Goal: Task Accomplishment & Management: Manage account settings

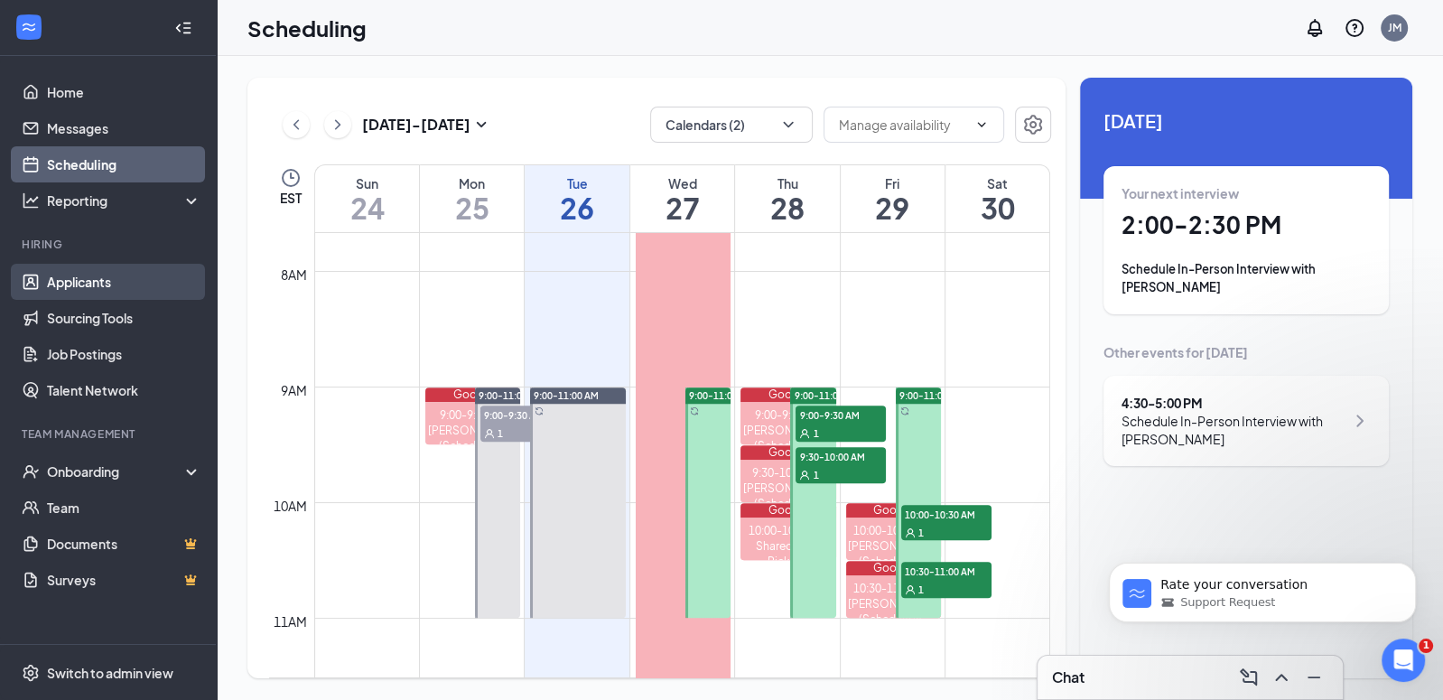
click at [101, 286] on link "Applicants" at bounding box center [124, 282] width 154 height 36
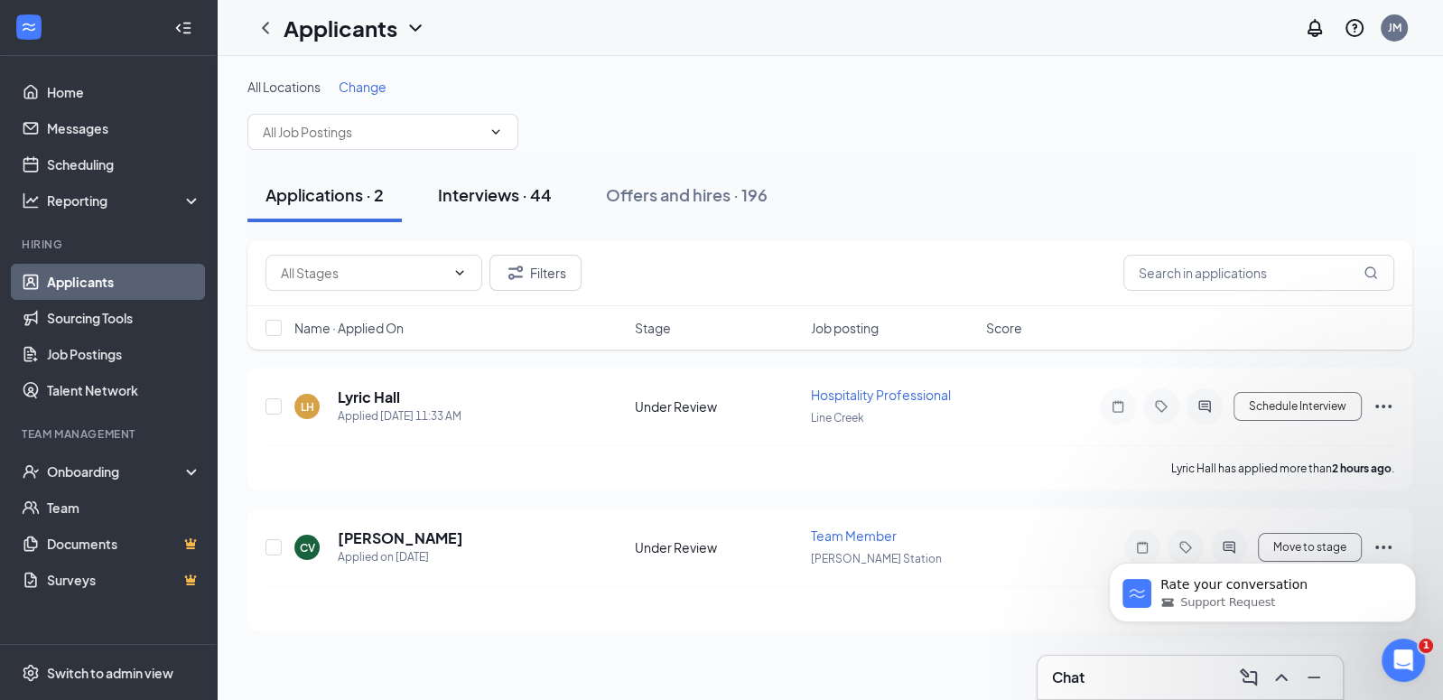
click at [472, 170] on button "Interviews · 44" at bounding box center [495, 195] width 150 height 54
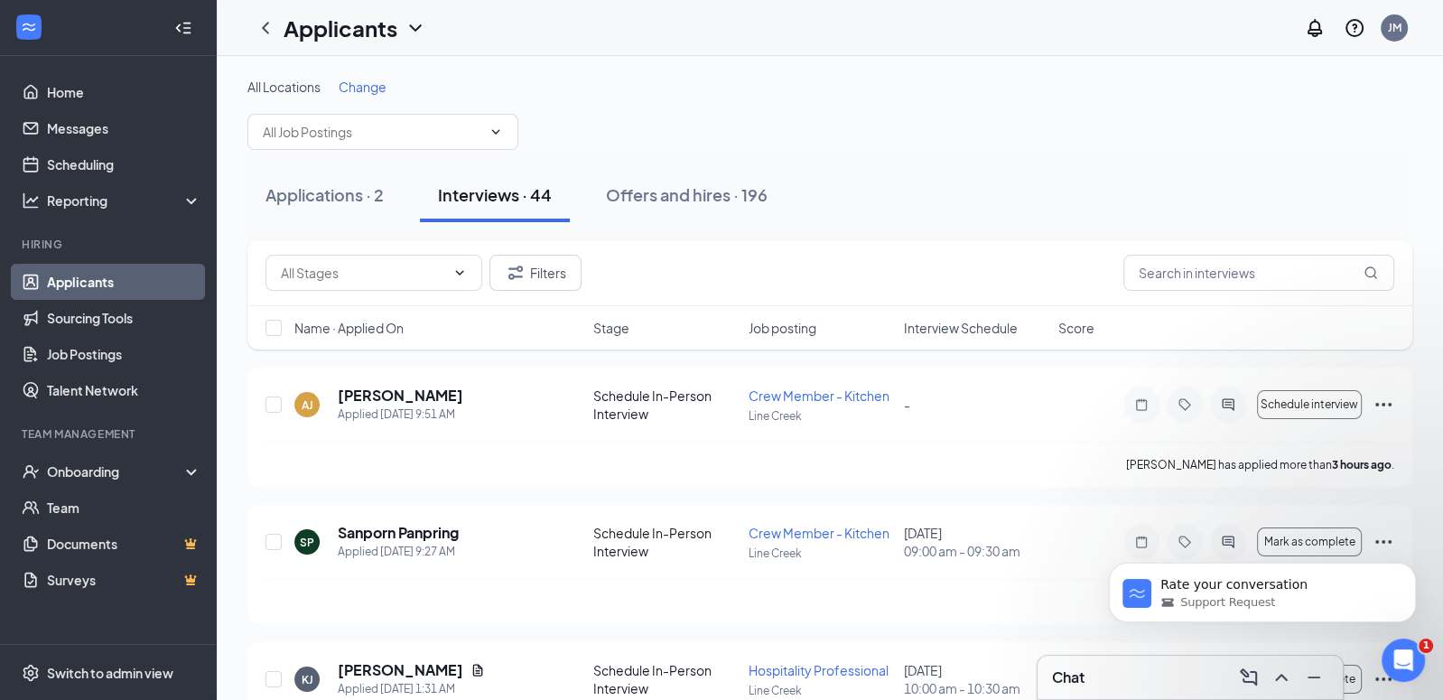
click at [976, 322] on span "Interview Schedule" at bounding box center [960, 328] width 114 height 18
click at [993, 316] on div "Name · Applied On Stage Job posting Interview Schedule Score" at bounding box center [829, 327] width 1165 height 43
click at [992, 331] on span "Interview Schedule" at bounding box center [960, 328] width 114 height 18
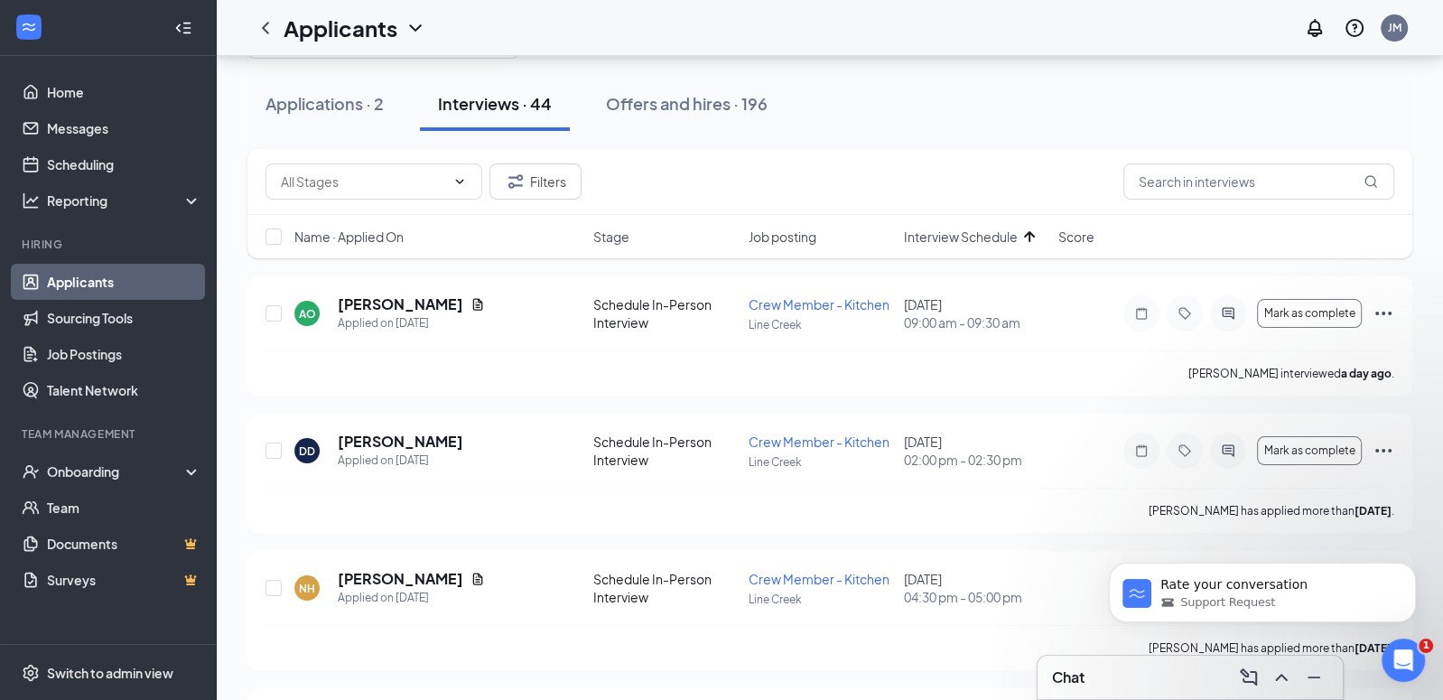
scroll to position [99, 0]
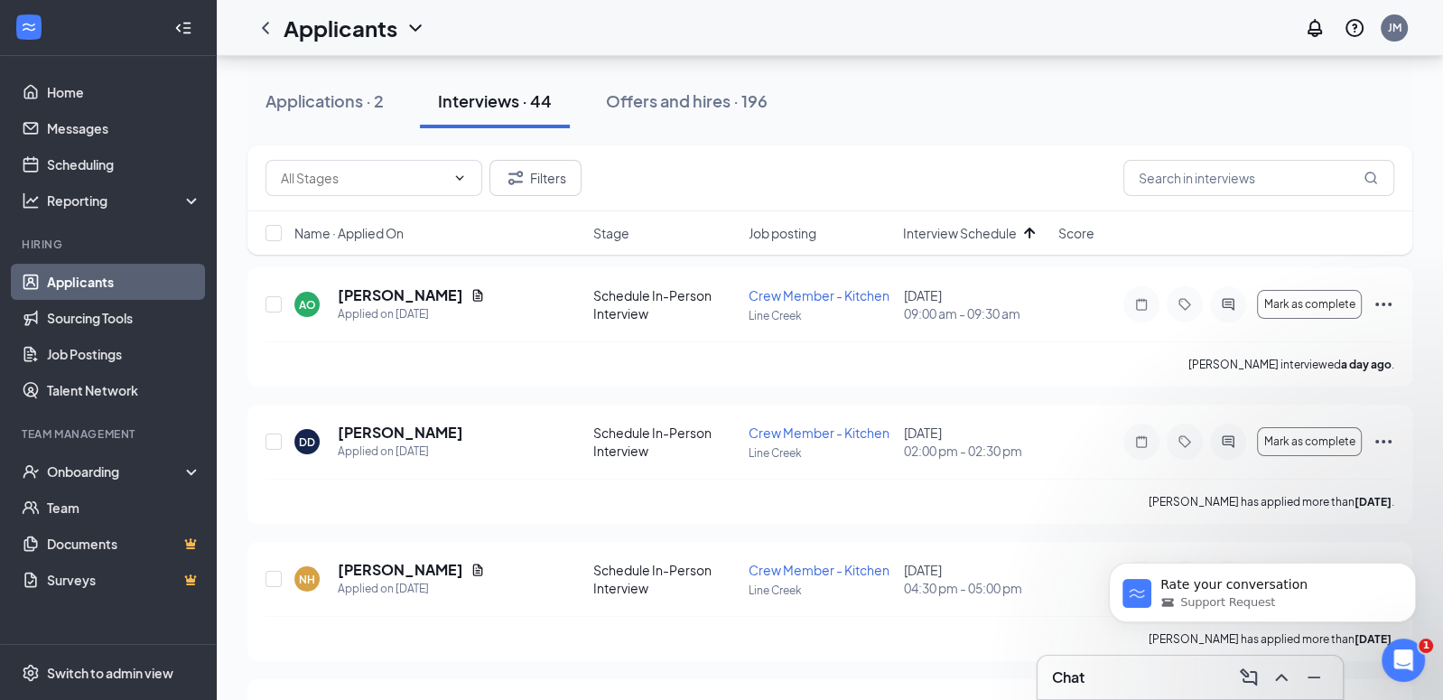
click at [84, 284] on link "Applicants" at bounding box center [124, 282] width 154 height 36
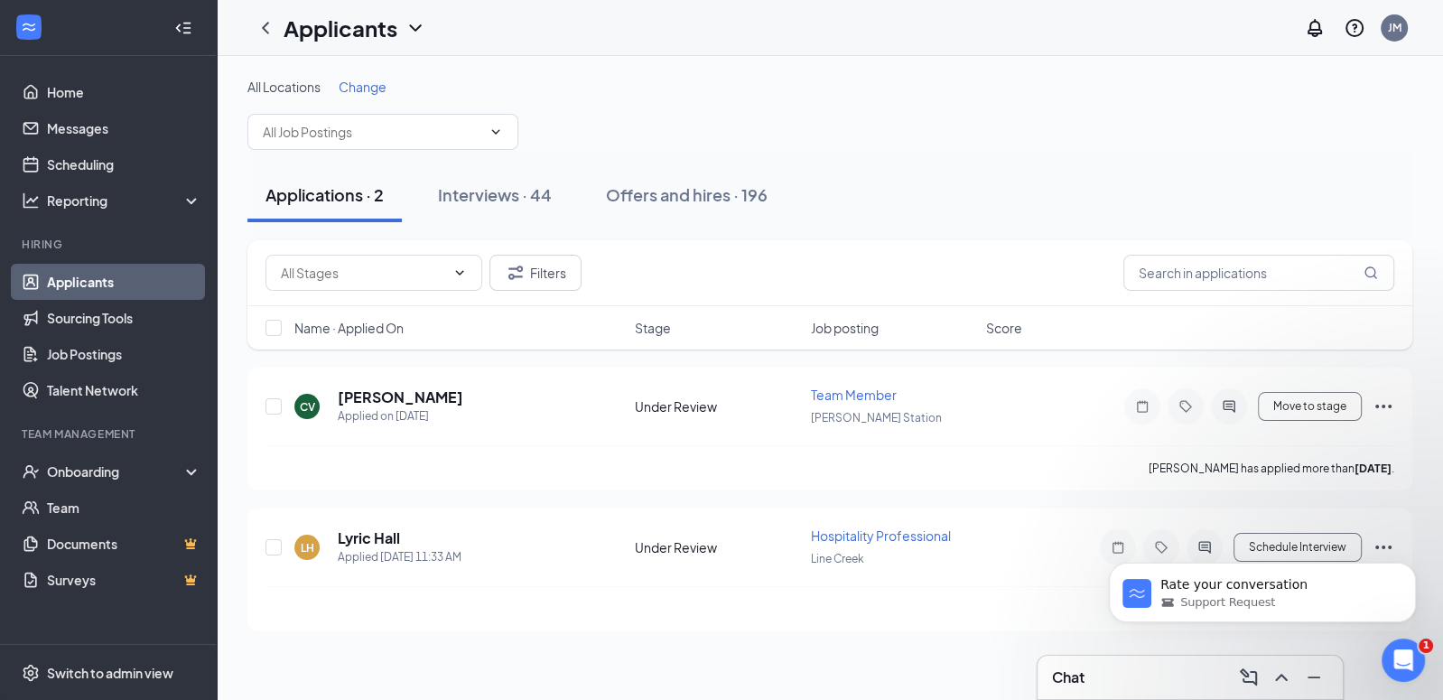
click at [1061, 200] on div "Applications · 2 Interviews · 44 Offers and hires · 196" at bounding box center [829, 195] width 1165 height 54
click at [112, 485] on div "Onboarding" at bounding box center [108, 471] width 217 height 36
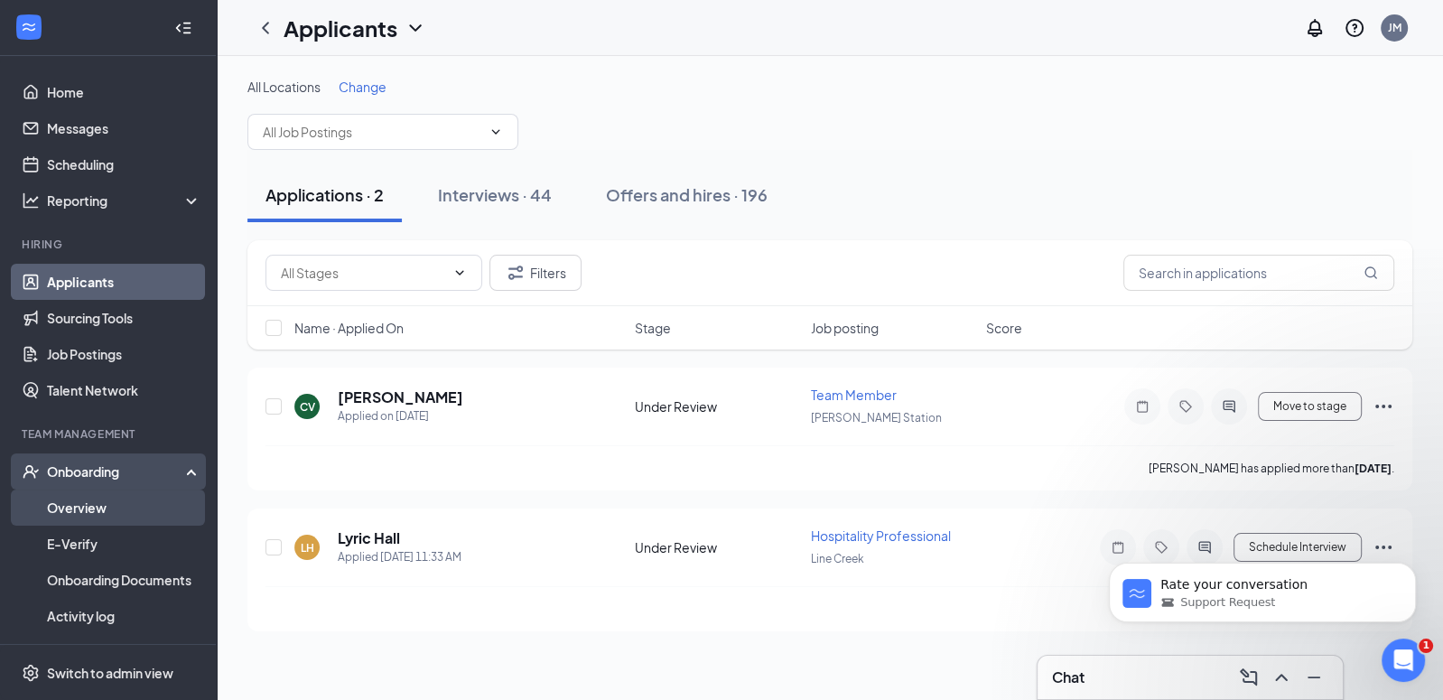
click at [98, 506] on link "Overview" at bounding box center [124, 508] width 154 height 36
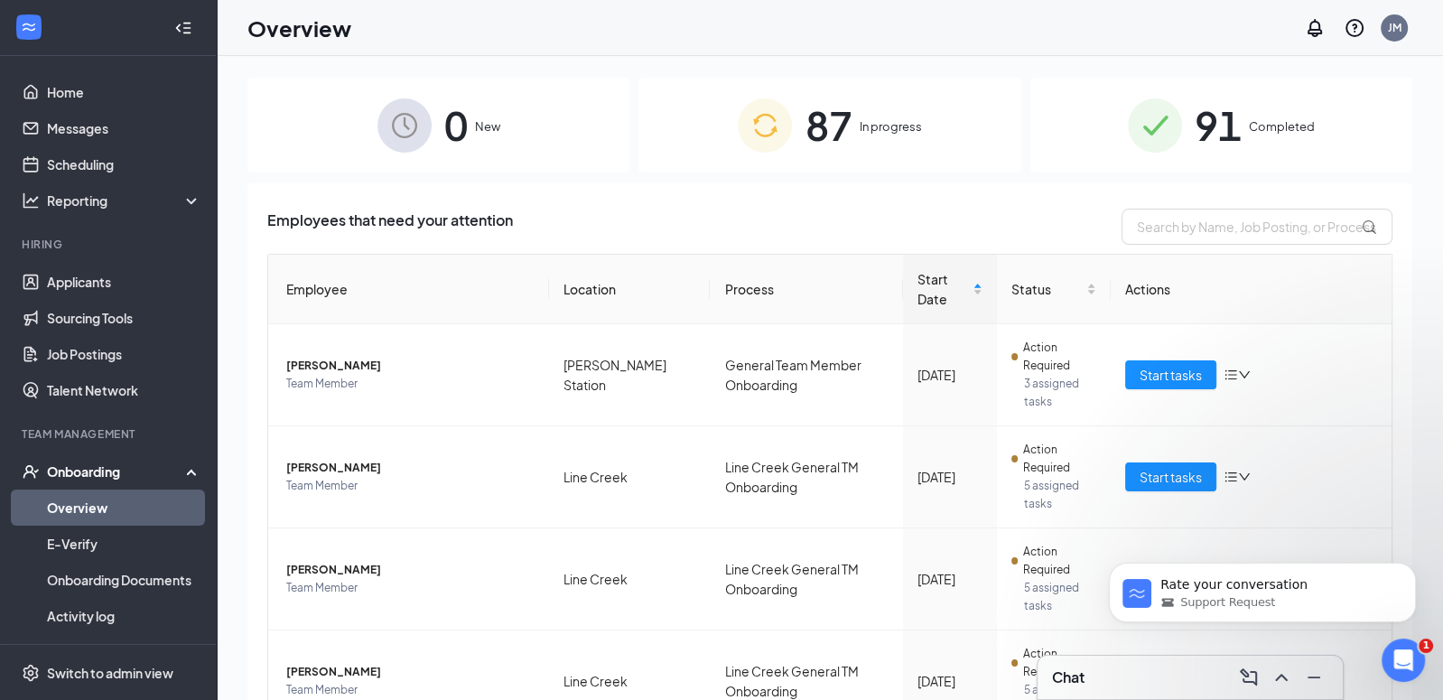
click at [822, 156] on div "87 In progress" at bounding box center [830, 125] width 382 height 95
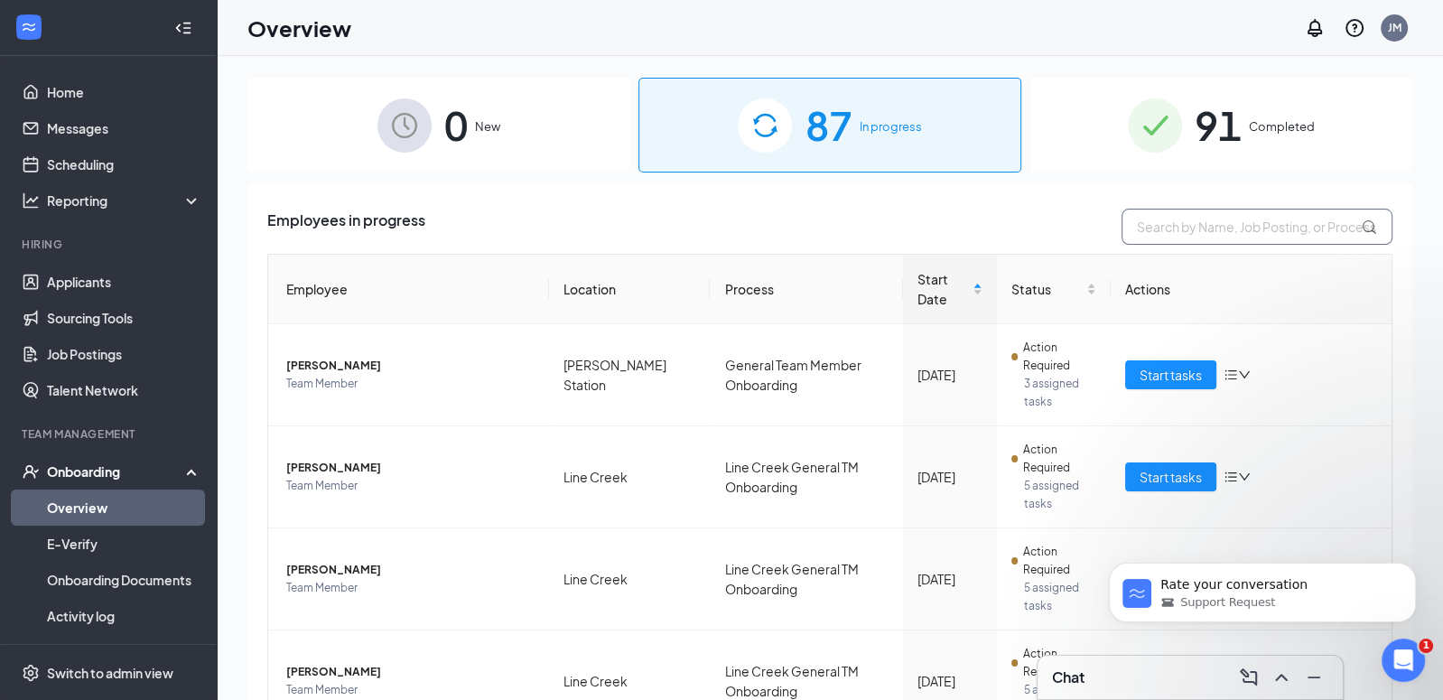
click at [1200, 225] on input "text" at bounding box center [1257, 227] width 271 height 36
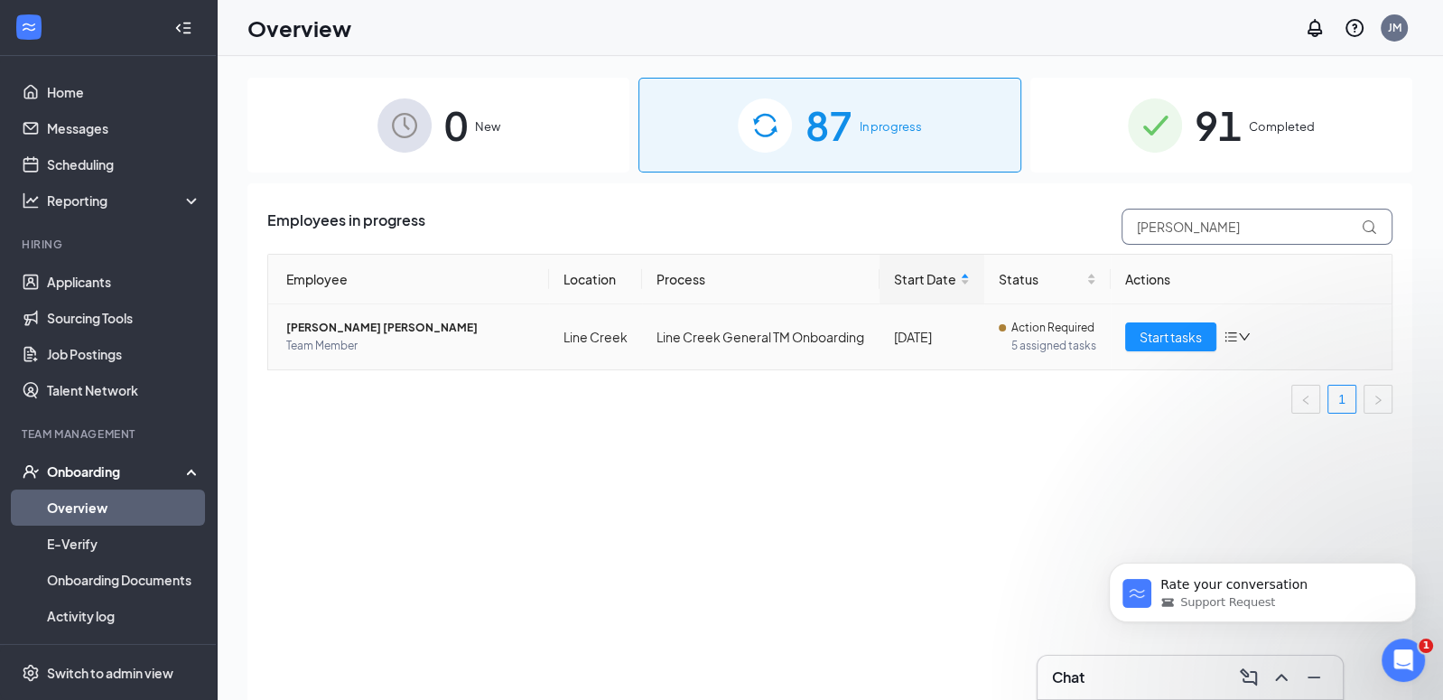
type input "[PERSON_NAME]"
click at [348, 324] on span "[PERSON_NAME] [PERSON_NAME]" at bounding box center [410, 328] width 248 height 18
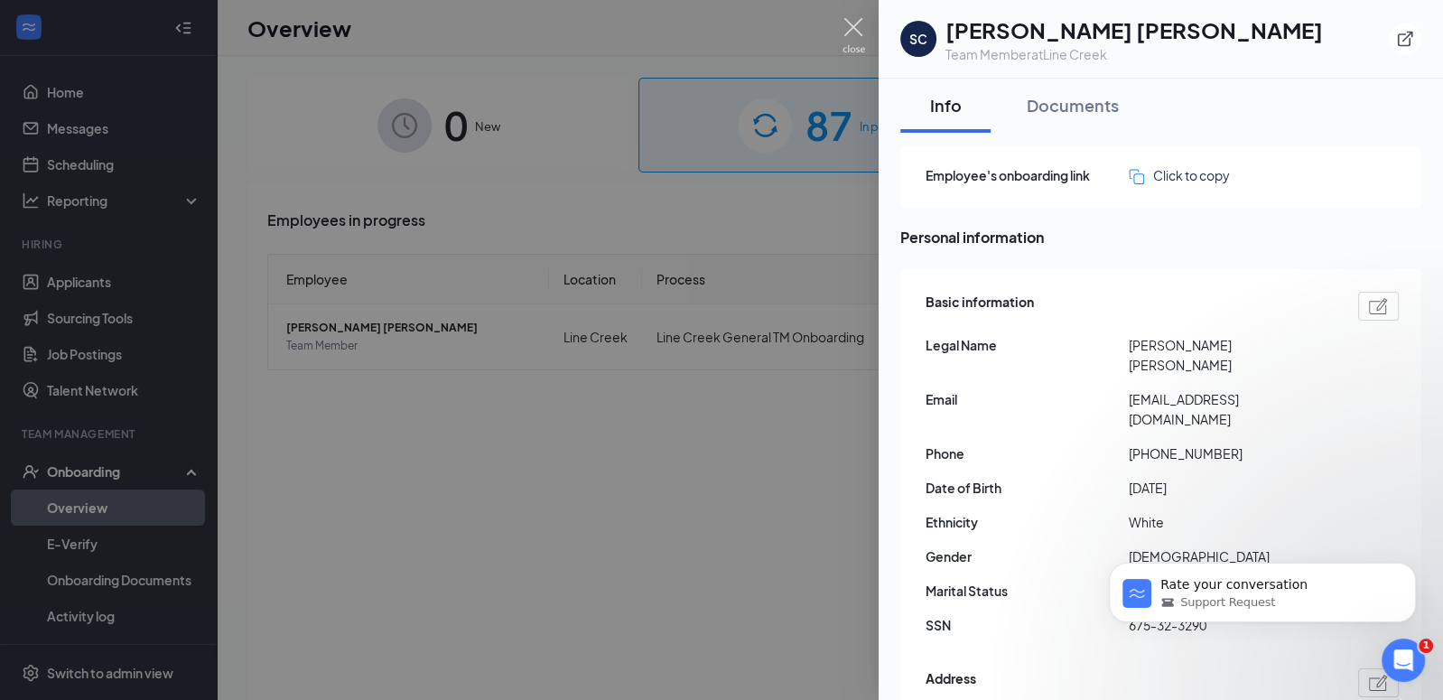
click at [860, 21] on img at bounding box center [854, 35] width 23 height 35
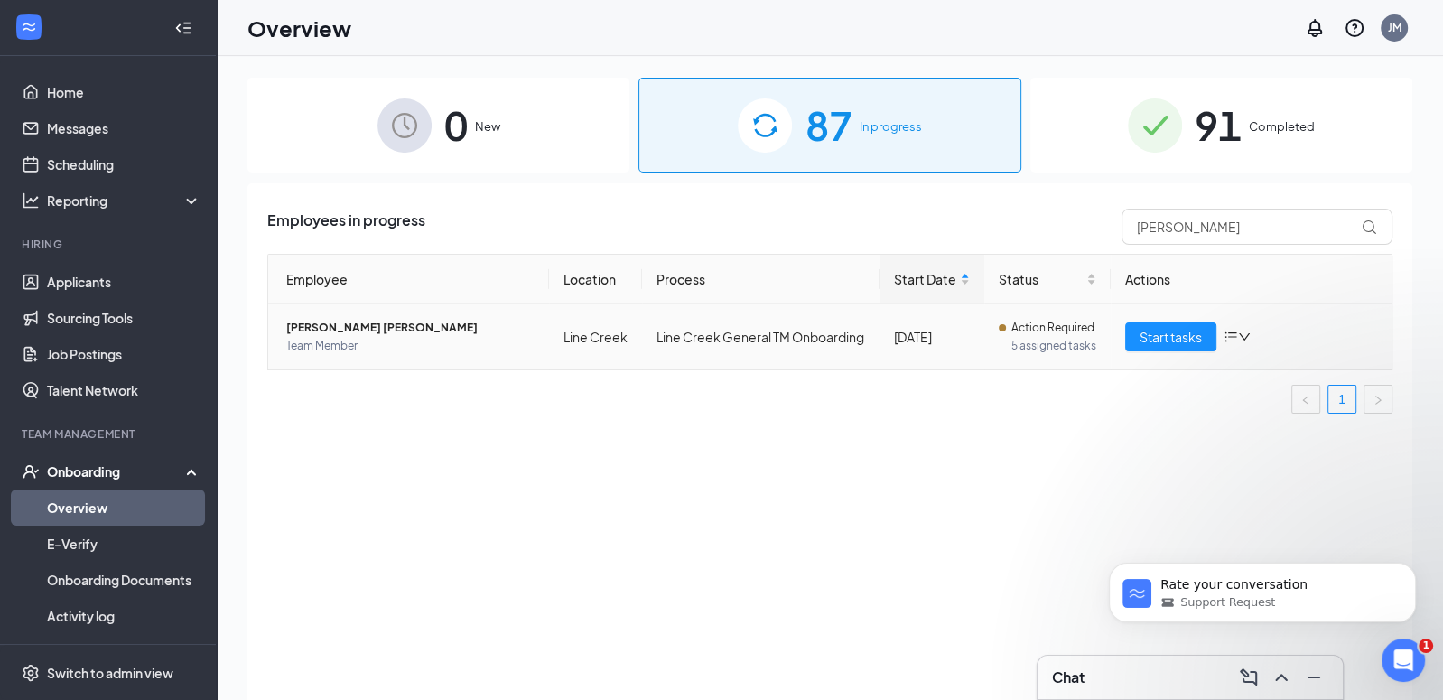
click at [298, 319] on span "[PERSON_NAME] [PERSON_NAME]" at bounding box center [410, 328] width 248 height 18
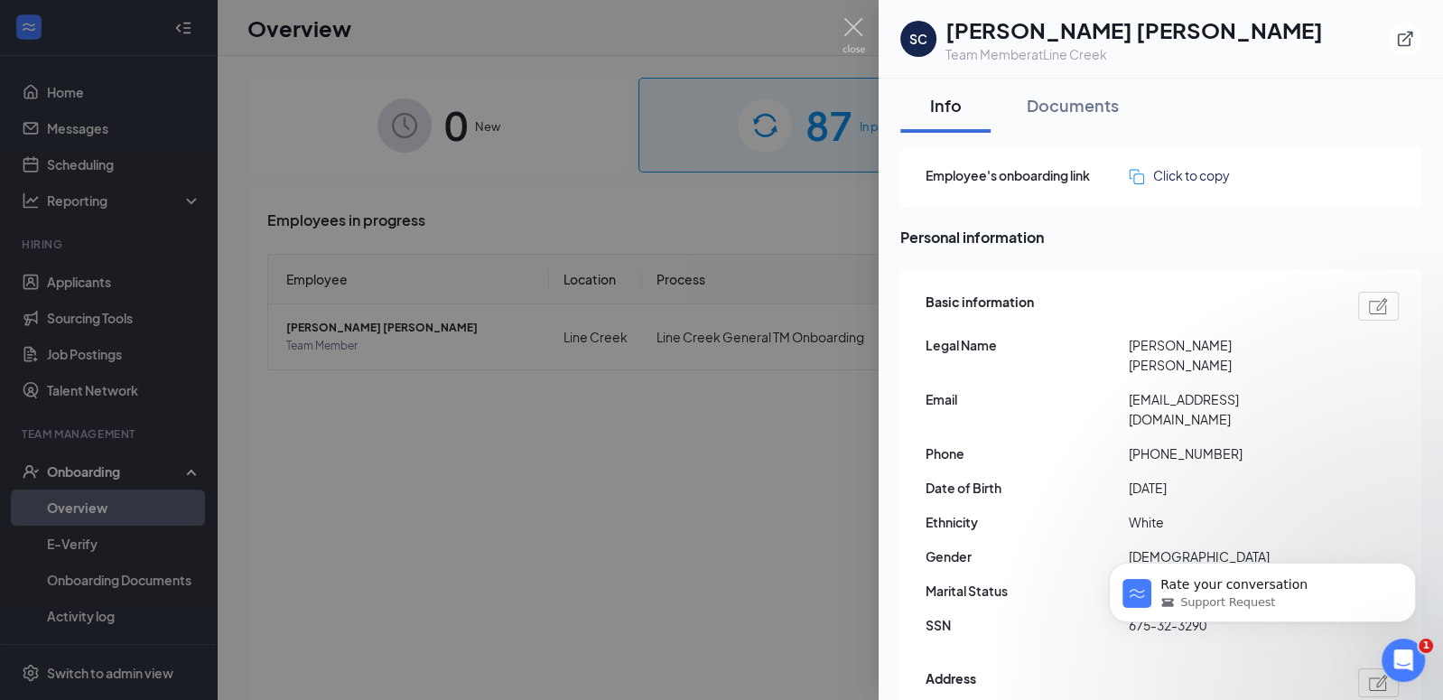
click at [1376, 303] on img at bounding box center [1378, 306] width 19 height 16
type input "[PHONE_NUMBER]"
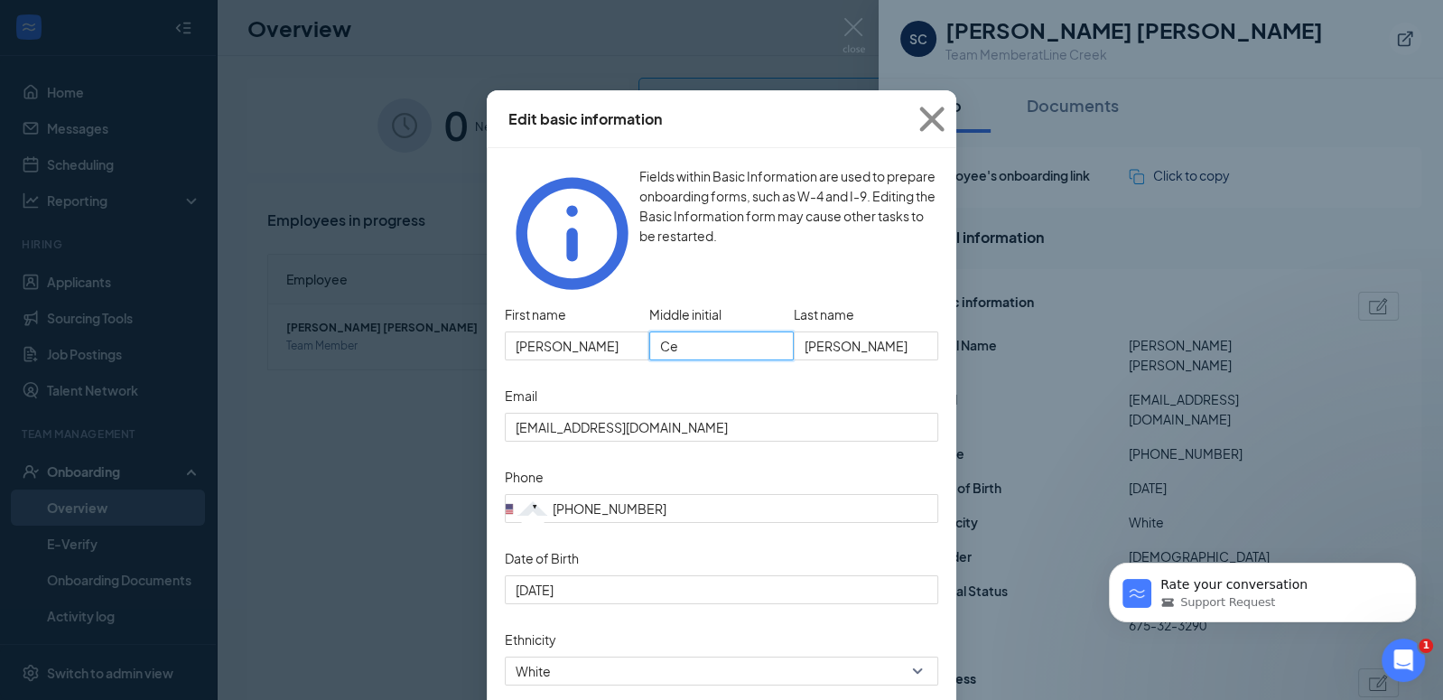
click at [740, 331] on input "Ce" at bounding box center [721, 345] width 145 height 29
type input "C"
click at [720, 345] on div "First name [PERSON_NAME] initial C Last name [PERSON_NAME]" at bounding box center [722, 341] width 434 height 81
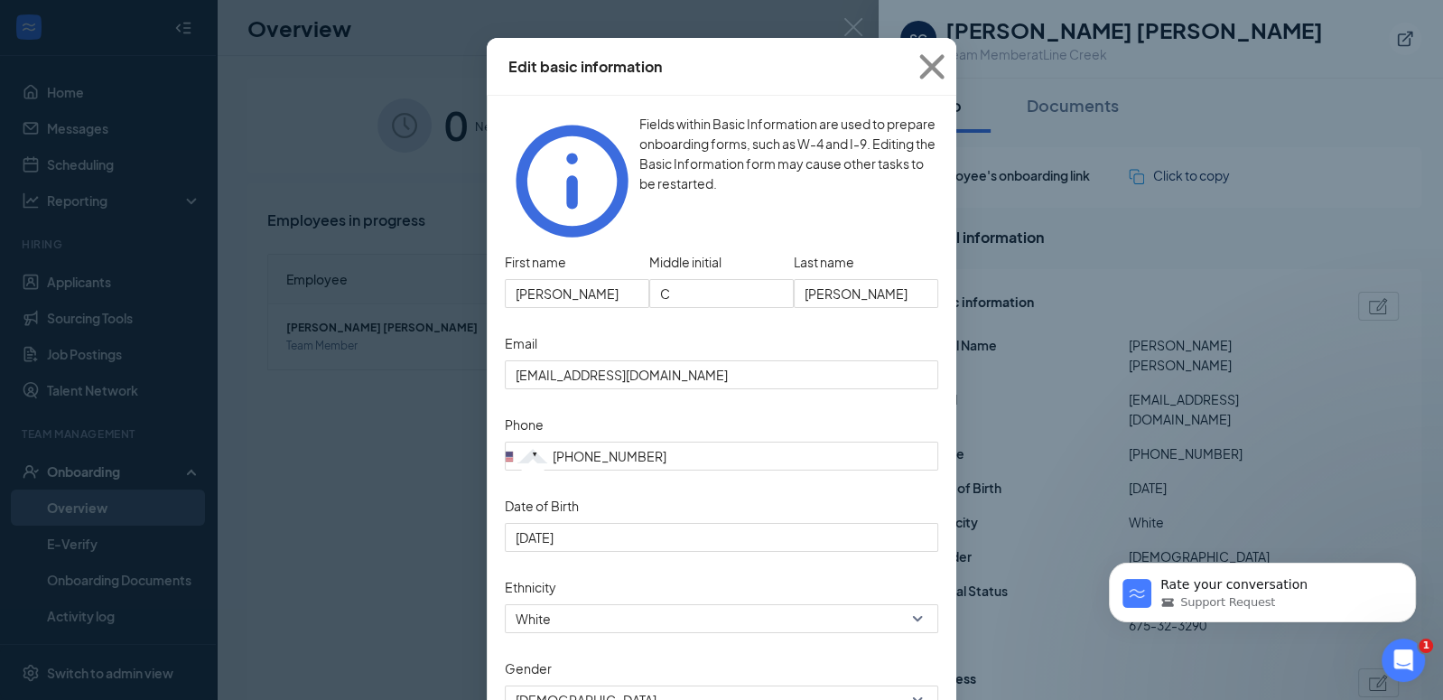
scroll to position [333, 0]
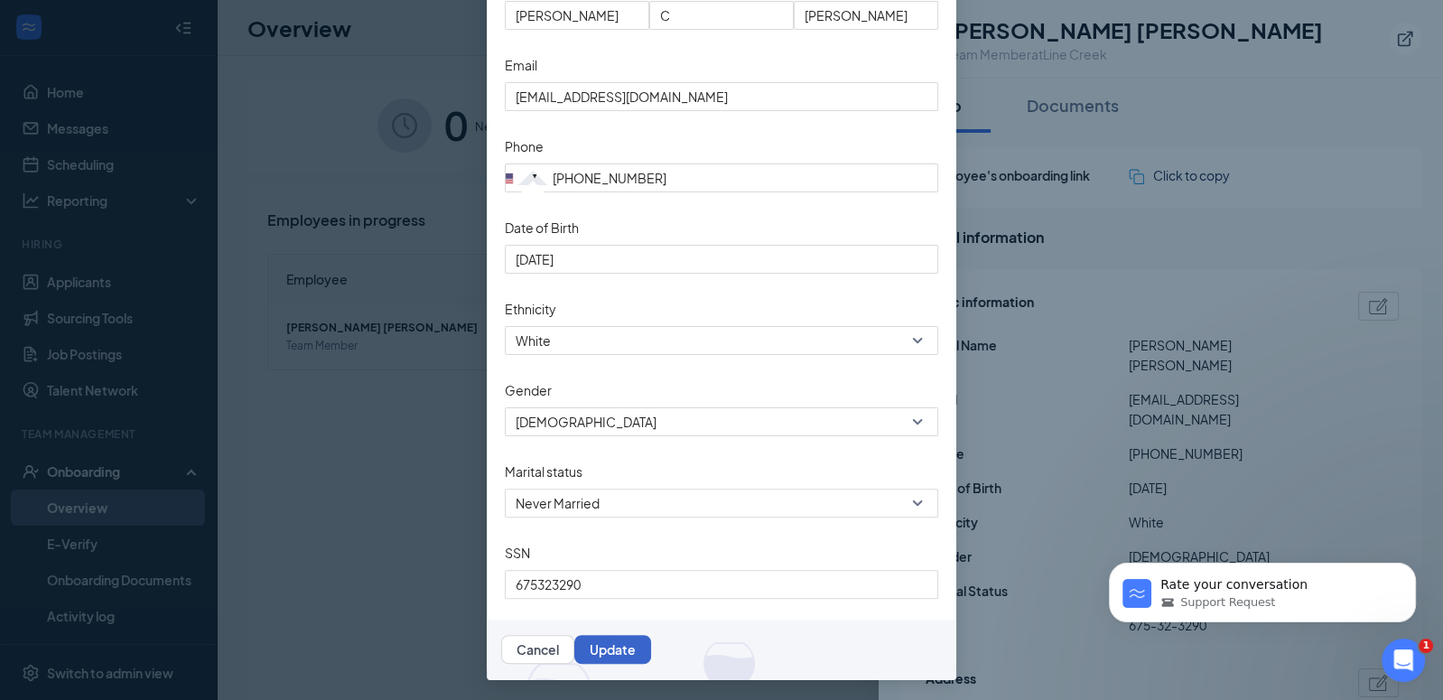
click at [651, 654] on button "Update" at bounding box center [612, 649] width 77 height 29
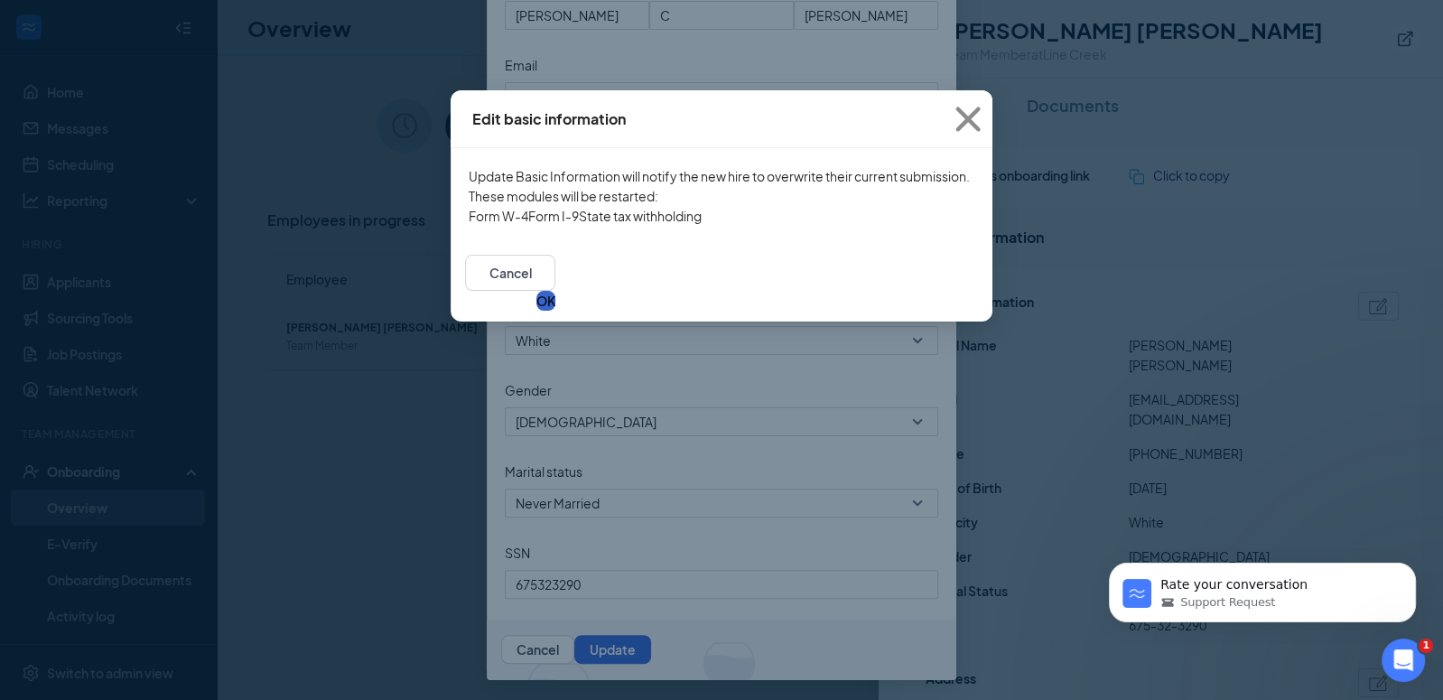
click at [555, 311] on button "OK" at bounding box center [546, 301] width 19 height 20
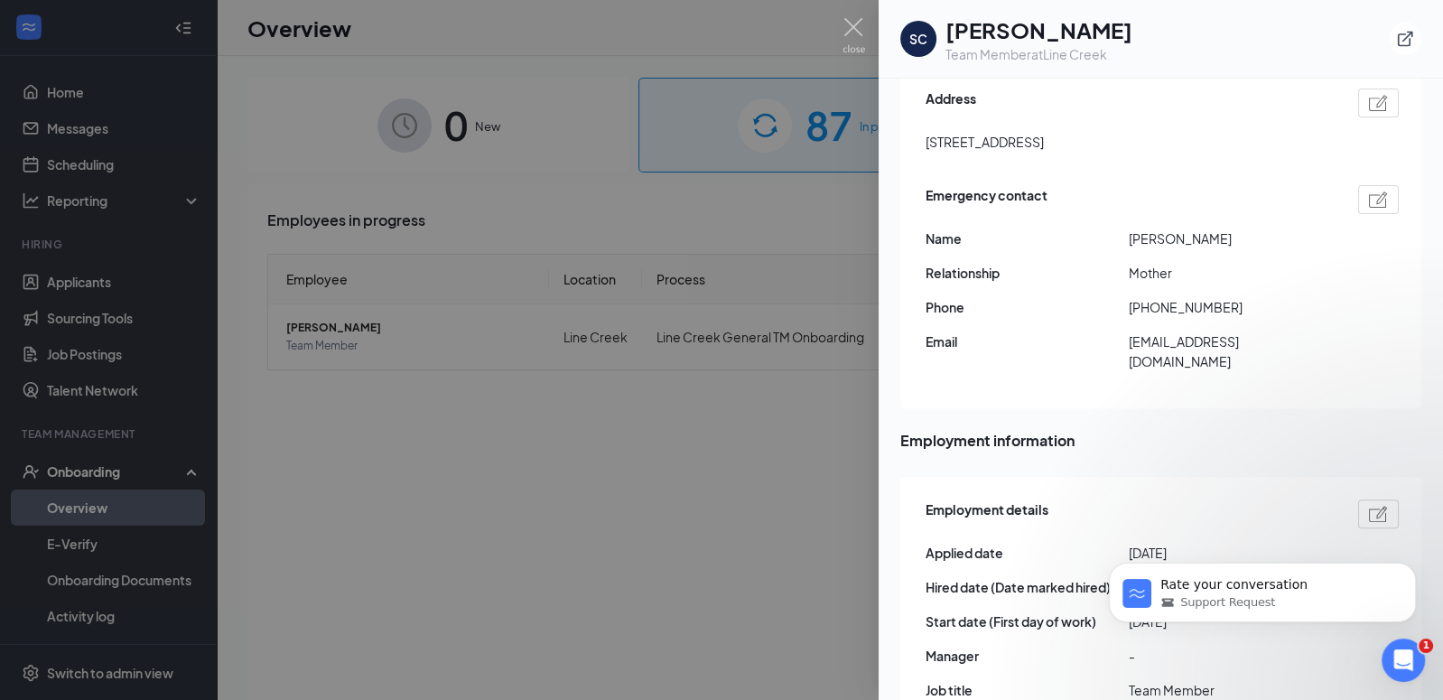
scroll to position [525, 0]
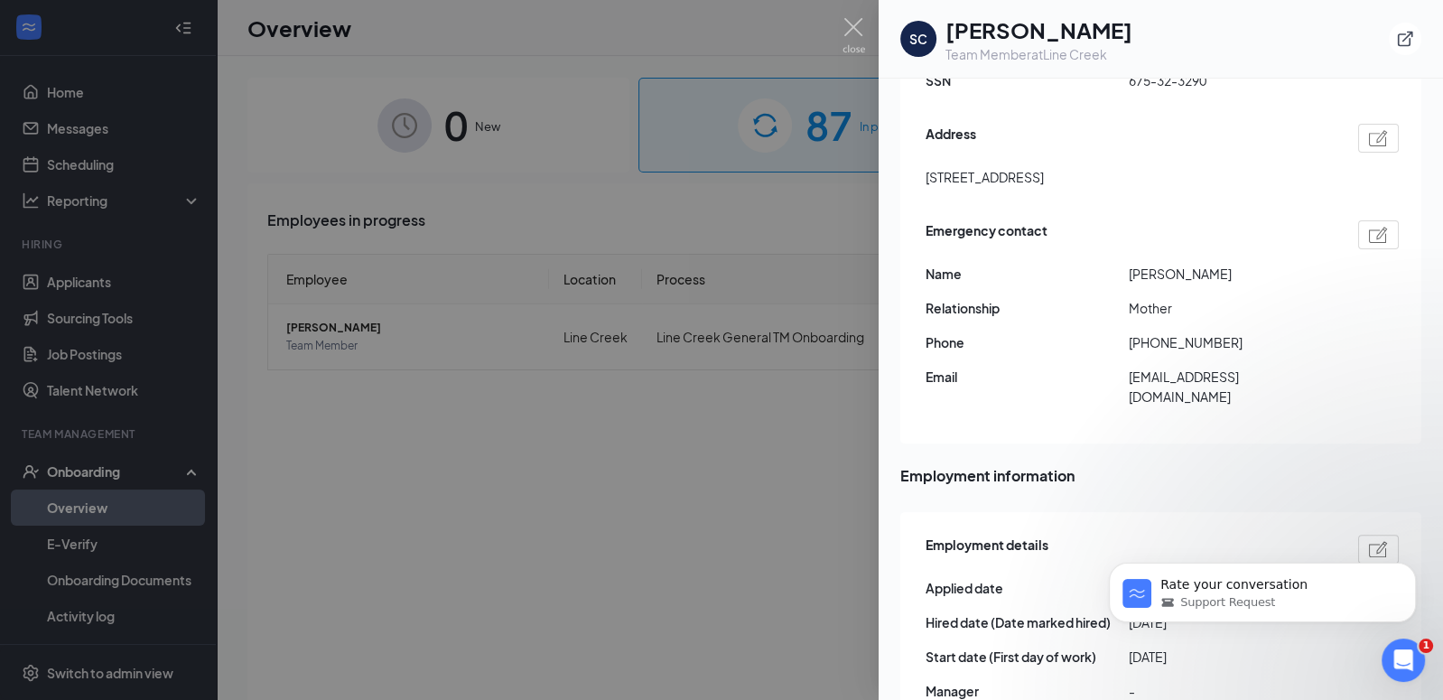
click at [1371, 130] on img at bounding box center [1378, 138] width 19 height 16
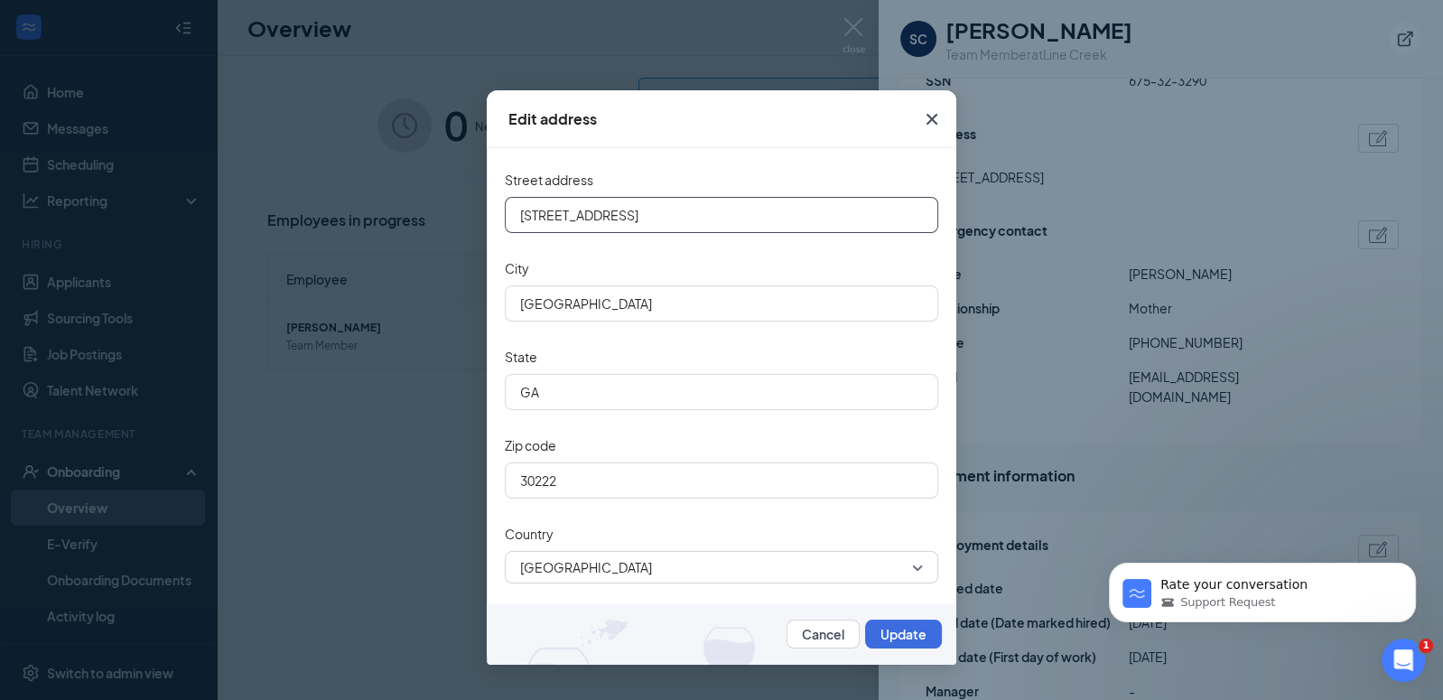
click at [545, 214] on input "620 Rocky Mt Rd" at bounding box center [722, 215] width 434 height 36
type input "6510 Rocky Mt Rd"
click at [909, 639] on button "Update" at bounding box center [903, 634] width 77 height 29
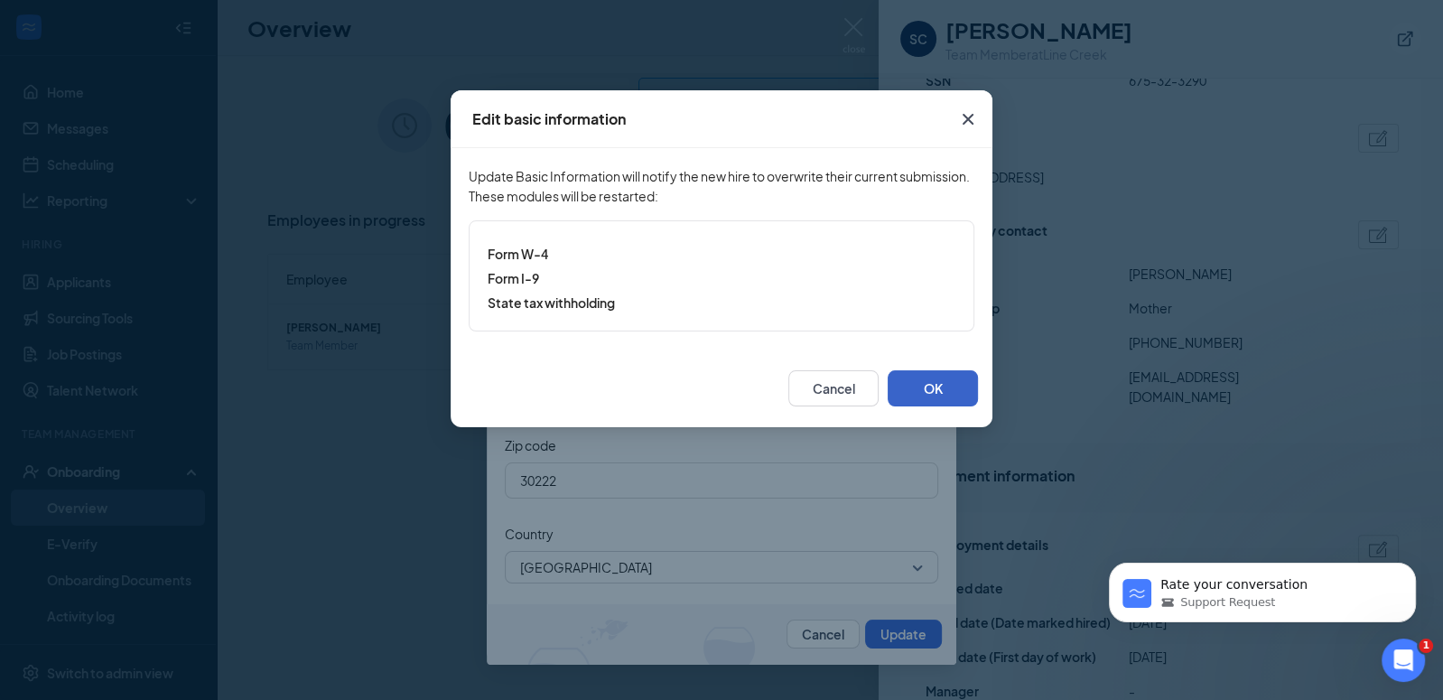
click at [938, 372] on button "OK" at bounding box center [933, 388] width 90 height 36
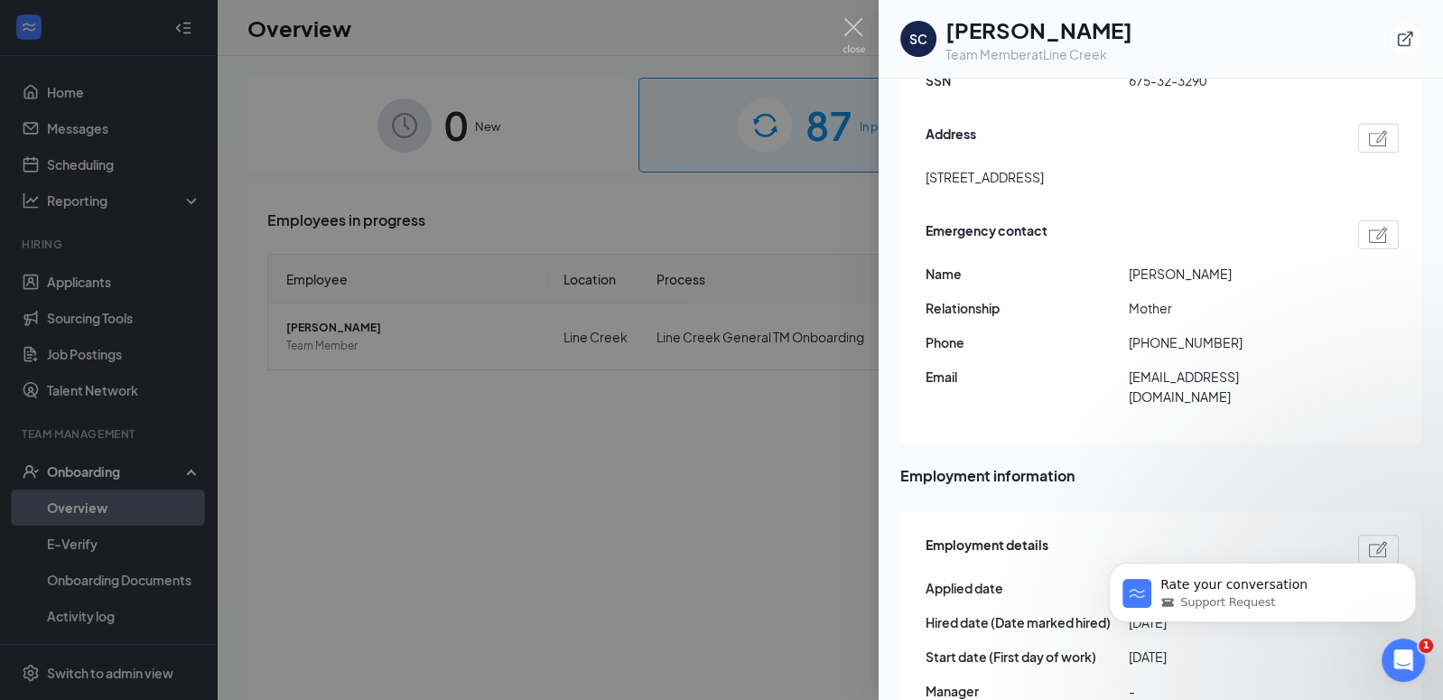
click at [866, 19] on div at bounding box center [721, 350] width 1443 height 700
